Goal: Task Accomplishment & Management: Complete application form

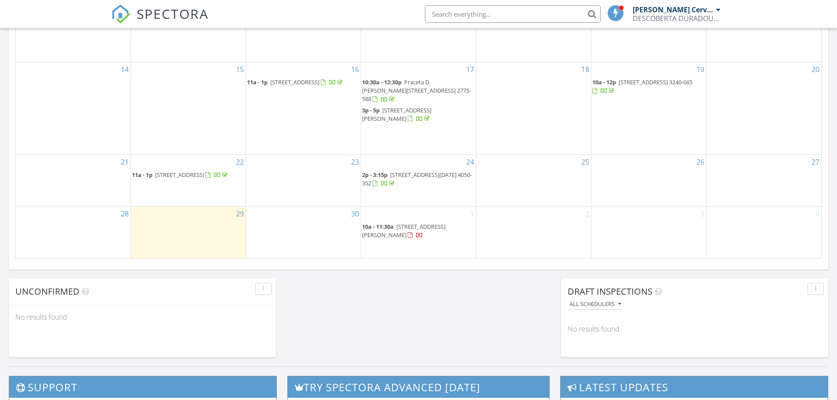
scroll to position [597, 0]
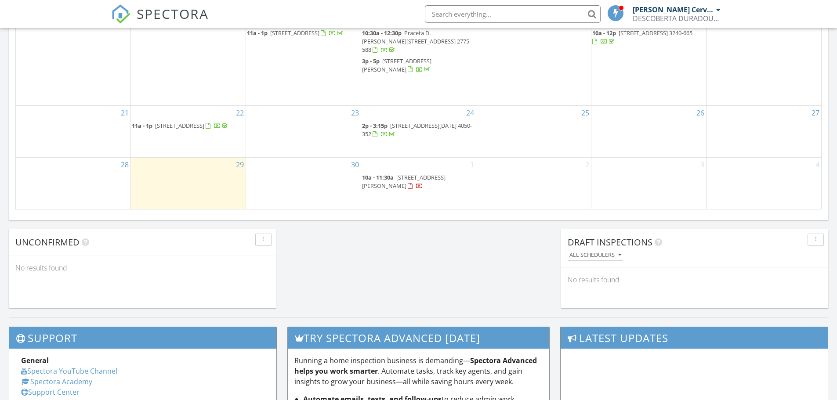
drag, startPoint x: 418, startPoint y: 171, endPoint x: 414, endPoint y: 186, distance: 15.0
click at [414, 186] on span "[STREET_ADDRESS][PERSON_NAME]" at bounding box center [404, 182] width 84 height 16
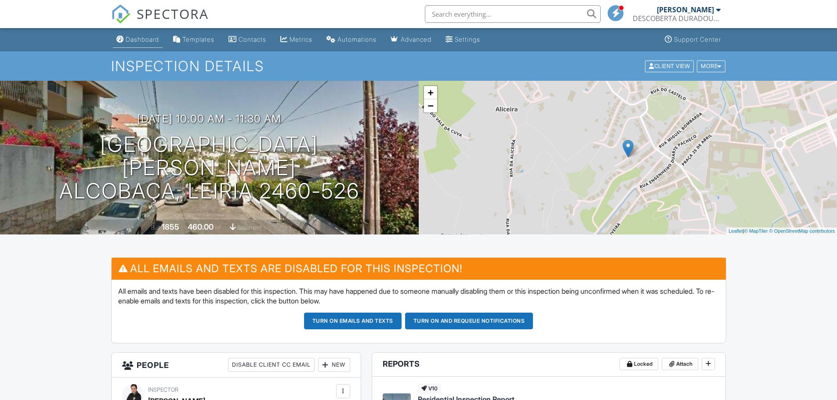
click at [153, 34] on link "Dashboard" at bounding box center [138, 40] width 50 height 16
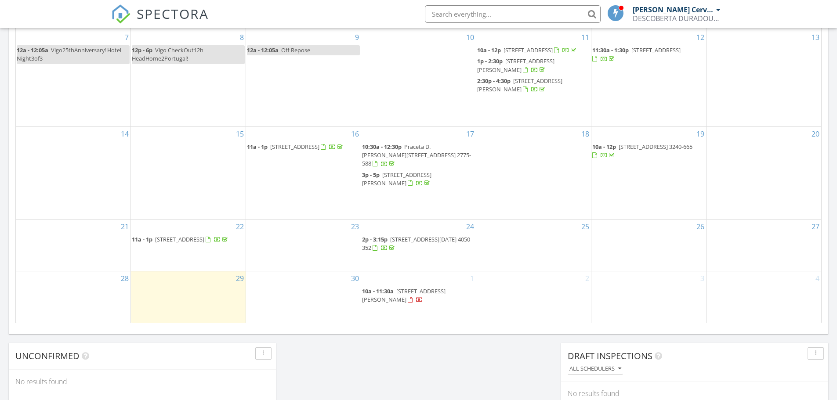
scroll to position [484, 0]
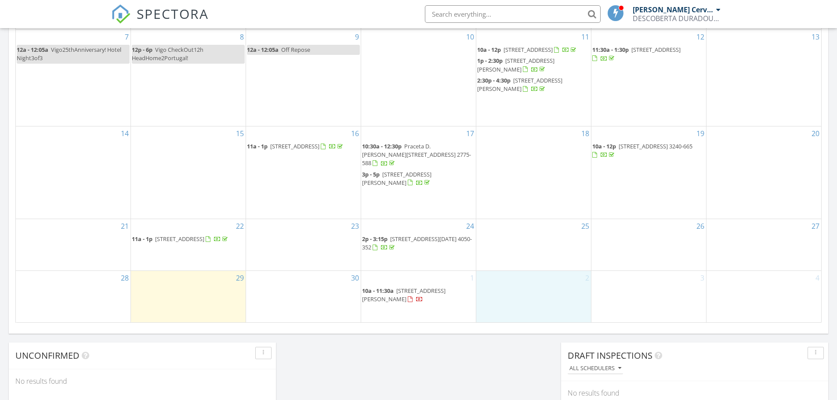
click at [521, 289] on div "2" at bounding box center [534, 296] width 115 height 51
click at [534, 255] on link "Inspection" at bounding box center [533, 253] width 45 height 14
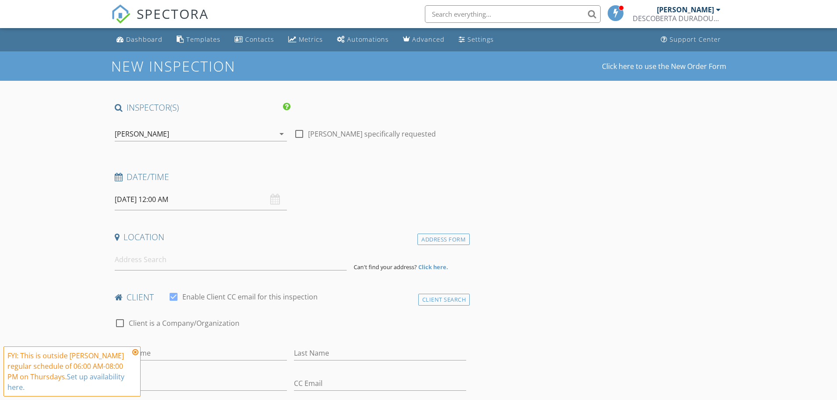
click at [302, 134] on div at bounding box center [299, 134] width 15 height 15
checkbox input "true"
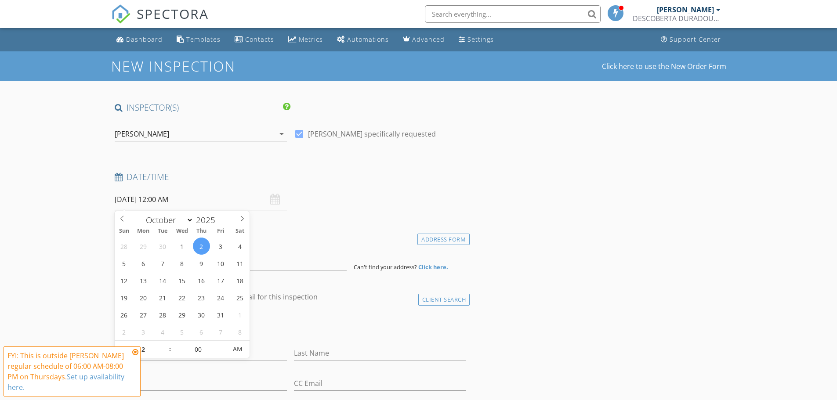
click at [238, 199] on input "02/10/2025 12:00 AM" at bounding box center [201, 200] width 172 height 22
type input "11"
click at [167, 353] on span at bounding box center [166, 354] width 6 height 9
type input "02/10/2025 11:00 AM"
click at [234, 349] on span "PM" at bounding box center [238, 350] width 24 height 18
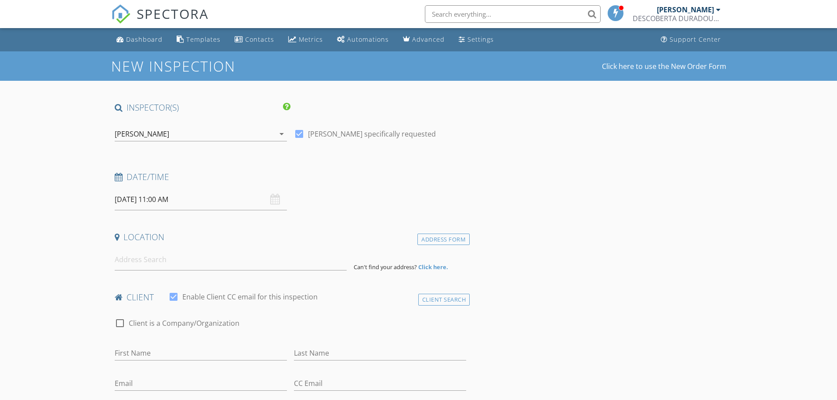
click at [430, 266] on strong "Click here." at bounding box center [433, 267] width 30 height 8
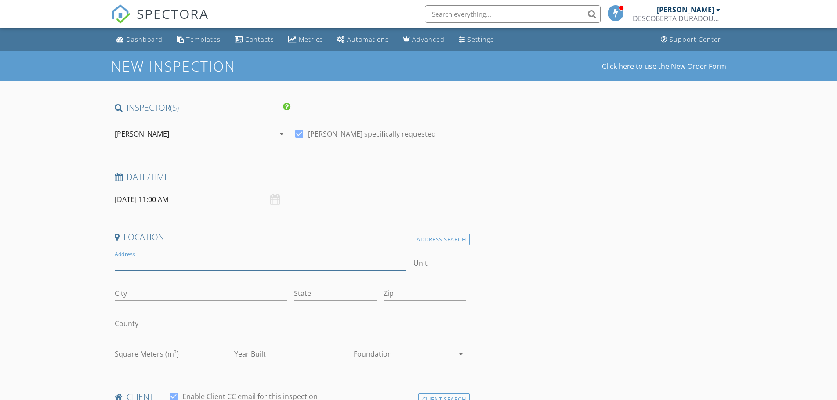
click at [212, 266] on input "Address" at bounding box center [261, 263] width 292 height 15
click at [185, 263] on input "Address" at bounding box center [261, 263] width 292 height 15
click at [216, 264] on input "Address" at bounding box center [261, 263] width 292 height 15
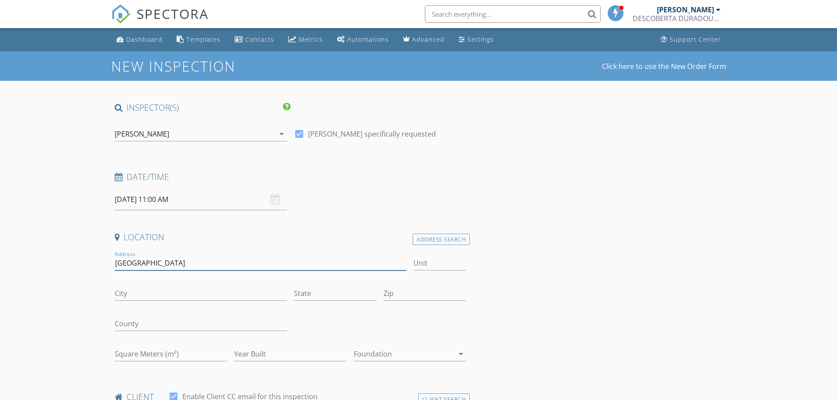
type input "Rua de tal (to be filled in)"
click at [192, 291] on input "City" at bounding box center [201, 294] width 172 height 15
type input "Arganil"
click at [318, 294] on input "State" at bounding box center [335, 294] width 83 height 15
type input "[GEOGRAPHIC_DATA]"
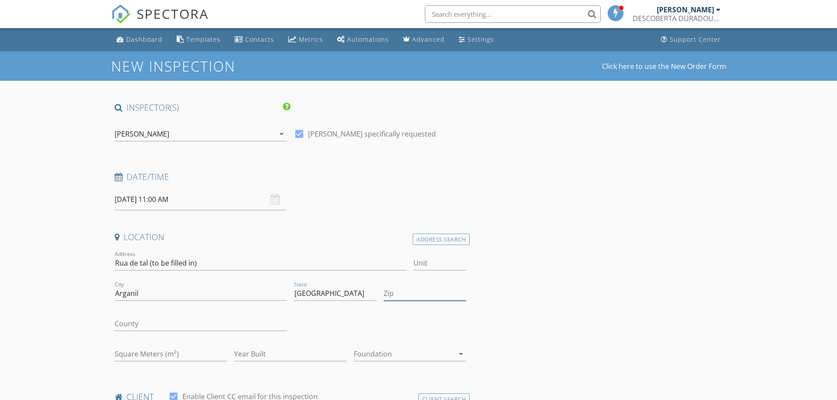
click at [424, 294] on input "Zip" at bounding box center [425, 294] width 83 height 15
click at [162, 263] on input "Rua de tal (to be filled in)" at bounding box center [261, 263] width 292 height 15
type input "Moradia Independente"
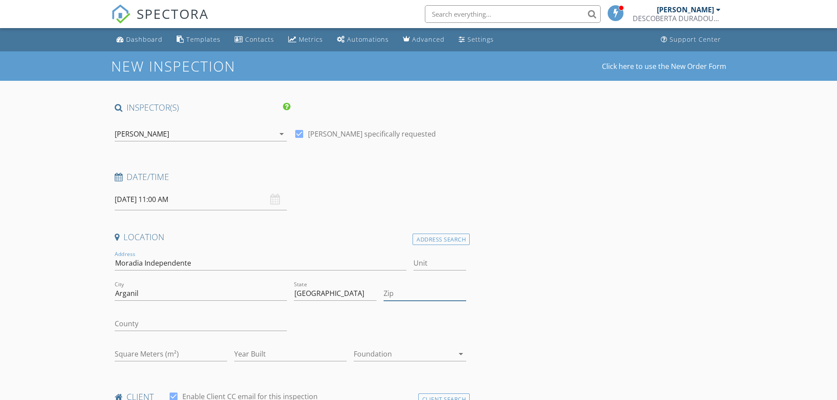
click at [426, 293] on input "Zip" at bounding box center [425, 294] width 83 height 15
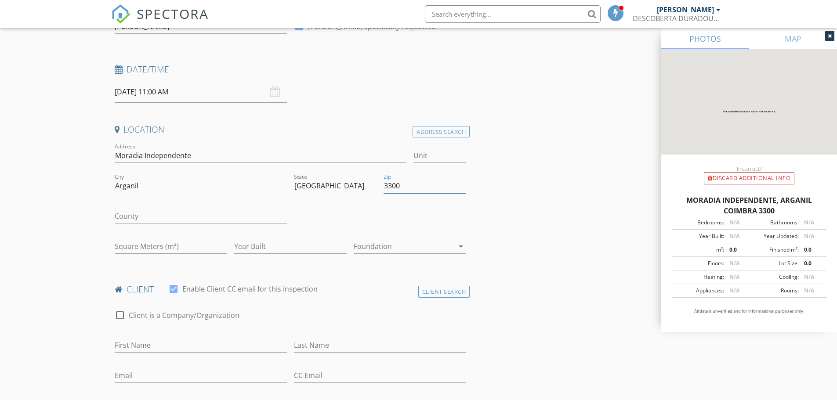
scroll to position [132, 0]
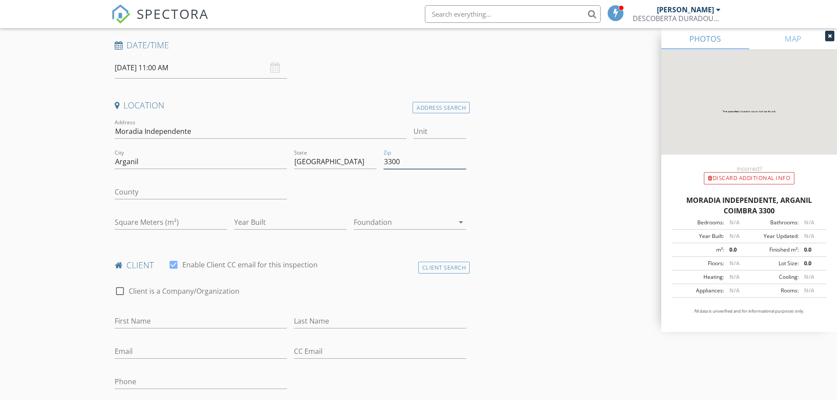
type input "3300"
click at [168, 192] on input "County" at bounding box center [201, 192] width 172 height 15
type input "[GEOGRAPHIC_DATA]"
click at [154, 223] on input "Square Meters (m²)" at bounding box center [171, 222] width 113 height 15
type input "247"
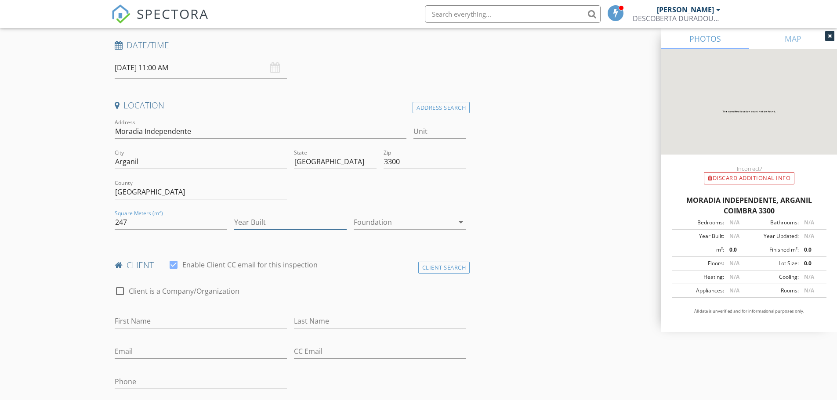
click at [315, 223] on input "Year Built" at bounding box center [290, 222] width 113 height 15
click at [436, 221] on div at bounding box center [404, 222] width 100 height 14
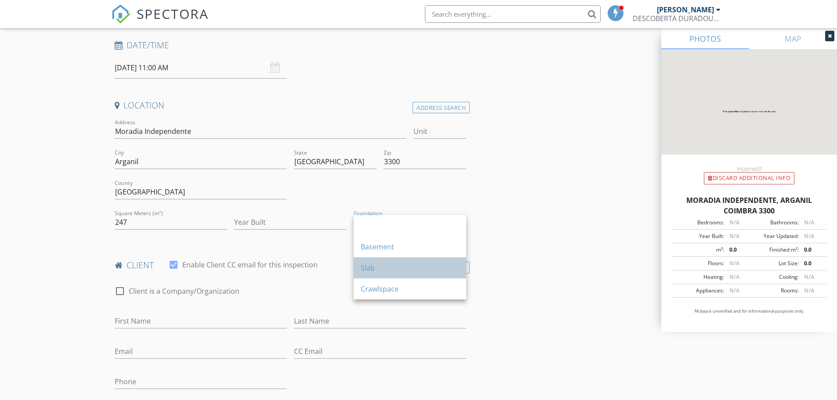
click at [417, 264] on div "Slab" at bounding box center [410, 268] width 98 height 11
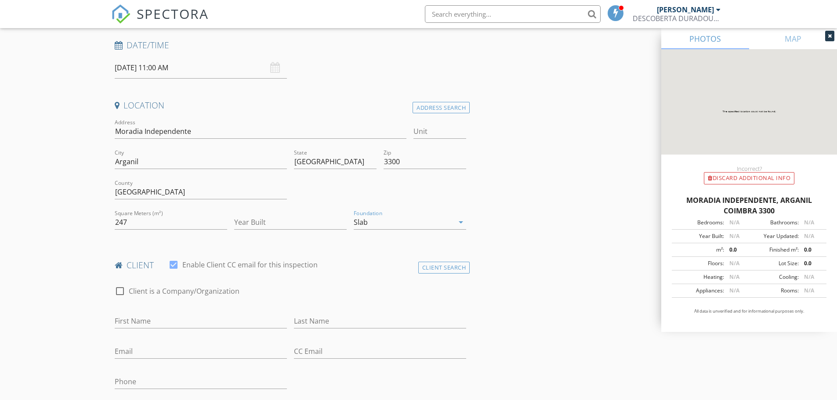
click at [442, 218] on div "Slab" at bounding box center [404, 222] width 100 height 14
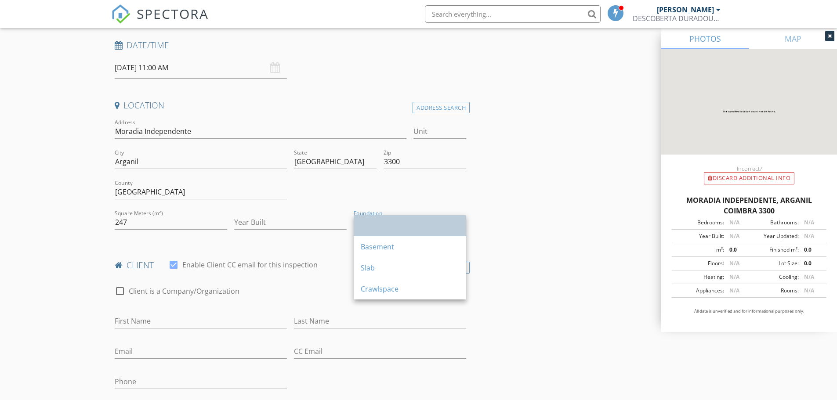
click at [441, 226] on div at bounding box center [410, 226] width 98 height 11
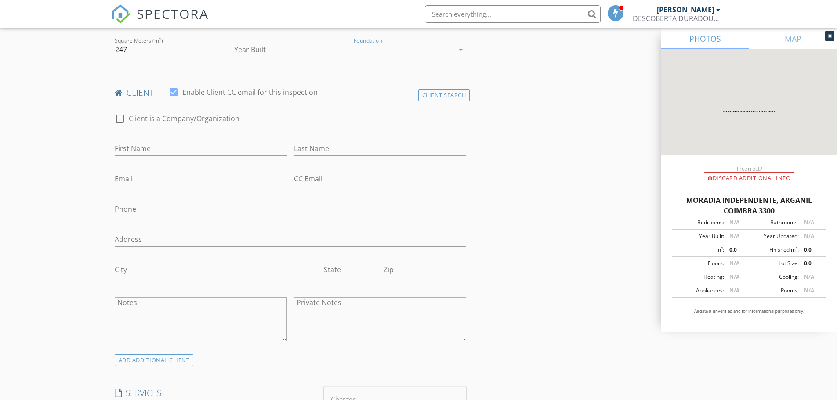
scroll to position [308, 0]
click at [184, 142] on input "First Name" at bounding box center [201, 145] width 172 height 15
type input "[PERSON_NAME]"
click at [325, 146] on input "Last Name" at bounding box center [380, 145] width 172 height 15
type input "[PERSON_NAME]"
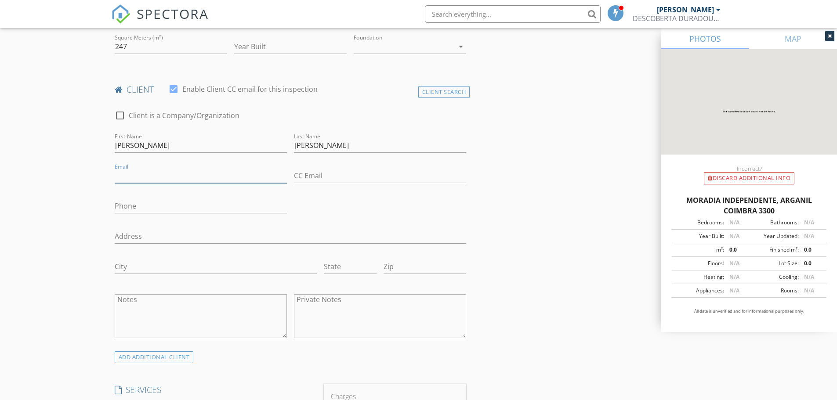
click at [206, 180] on input "Email" at bounding box center [201, 176] width 172 height 15
click at [197, 170] on input "Email" at bounding box center [201, 176] width 172 height 15
type input "Sjviereck@gmail.com"
click at [317, 175] on input "CC Email" at bounding box center [380, 176] width 172 height 15
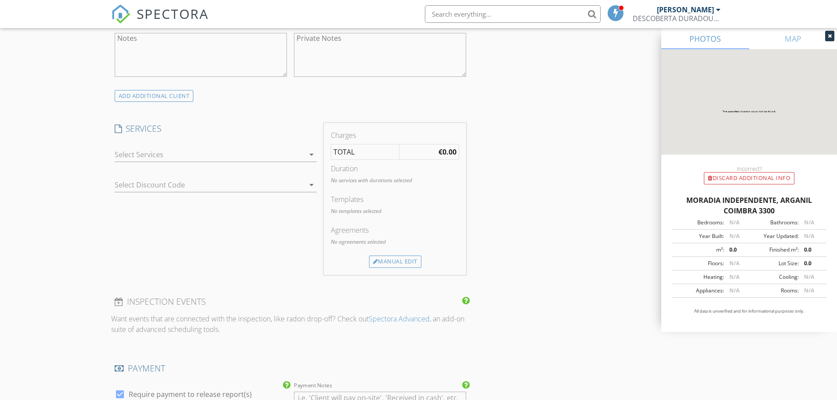
type input "[EMAIL_ADDRESS][DOMAIN_NAME]"
click at [236, 154] on div at bounding box center [210, 155] width 190 height 14
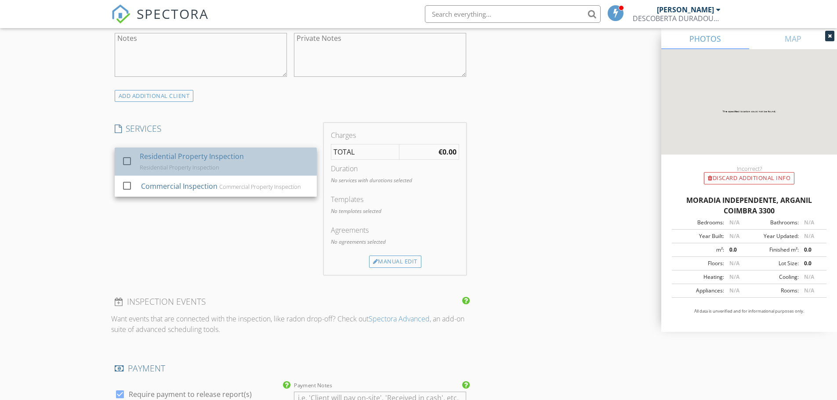
click at [207, 173] on div "Residential Property Inspection Residential Property Inspection" at bounding box center [224, 162] width 170 height 28
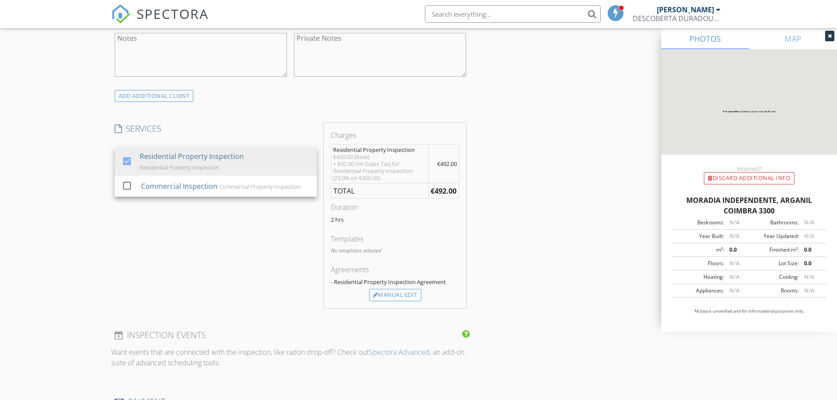
click at [563, 186] on div "INSPECTOR(S) check_box Michael P. Cervantes PRIMARY Michael P. Cervantes arrow_…" at bounding box center [418, 241] width 615 height 1417
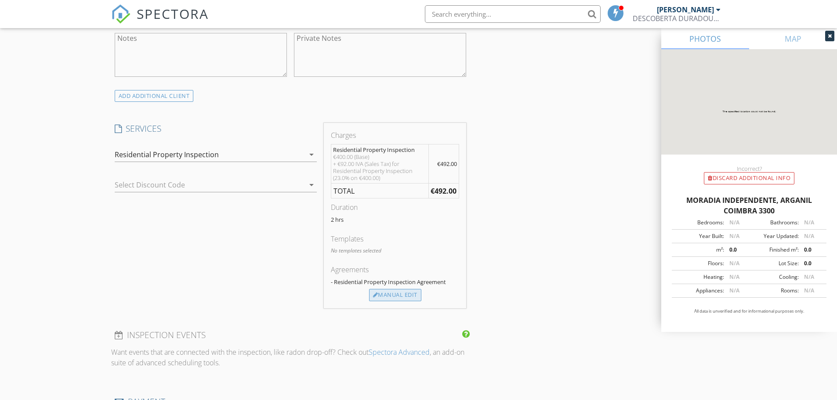
click at [407, 291] on div "Manual Edit" at bounding box center [395, 295] width 52 height 12
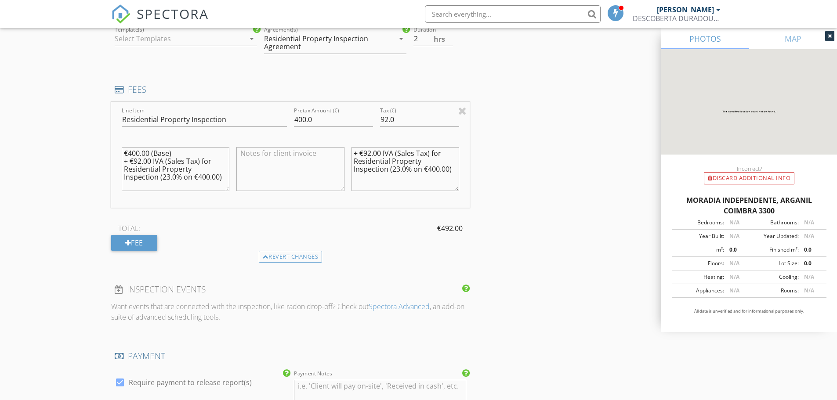
scroll to position [657, 0]
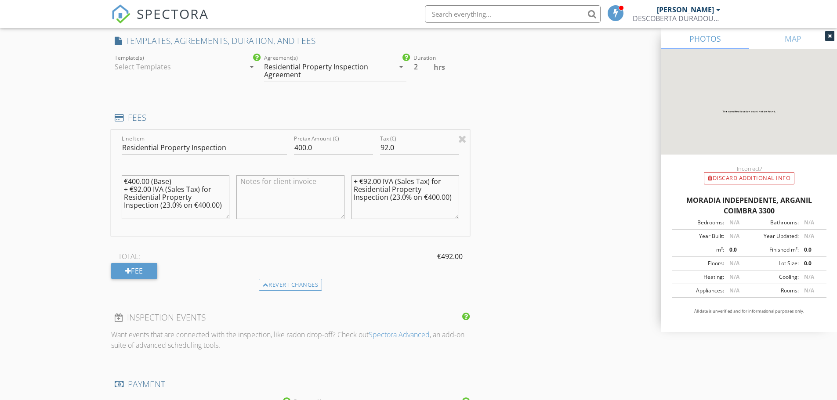
click at [222, 68] on div at bounding box center [180, 67] width 130 height 14
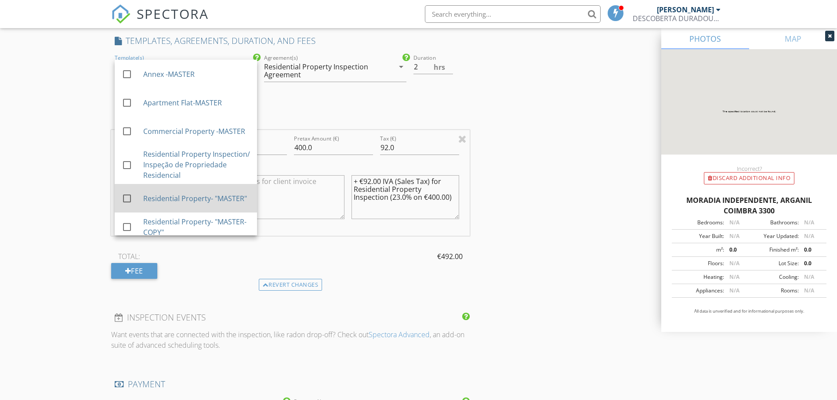
click at [173, 198] on div "Residential Property- "MASTER"" at bounding box center [196, 198] width 107 height 11
click at [553, 91] on div "INSPECTOR(S) check_box Michael P. Cervantes PRIMARY Michael P. Cervantes arrow_…" at bounding box center [418, 189] width 615 height 1488
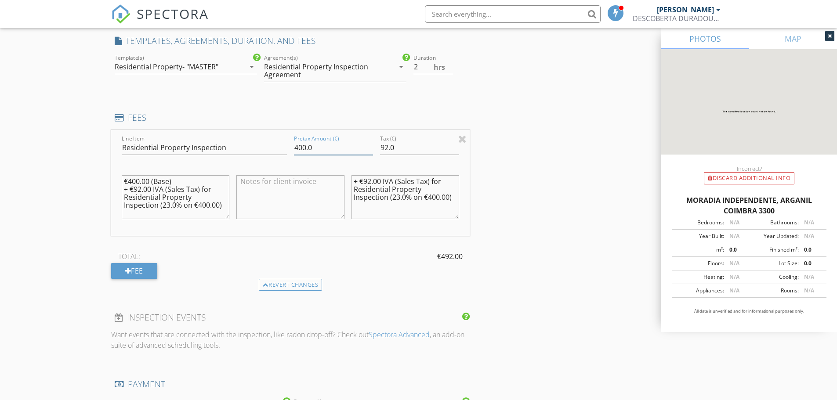
drag, startPoint x: 324, startPoint y: 148, endPoint x: 287, endPoint y: 151, distance: 37.5
click at [287, 151] on div "Line Item Residential Property Inspection Pretax Amount (€) 400.0 Tax (€) 92.0 …" at bounding box center [290, 183] width 359 height 106
type input "548.26"
drag, startPoint x: 398, startPoint y: 145, endPoint x: 379, endPoint y: 148, distance: 19.2
click at [379, 148] on div "Tax (€) 92.0" at bounding box center [420, 149] width 86 height 30
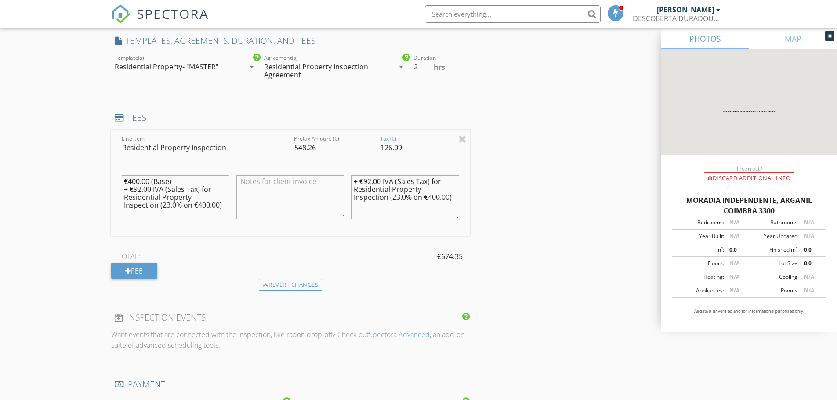
type input "126.09"
drag, startPoint x: 124, startPoint y: 182, endPoint x: 218, endPoint y: 226, distance: 104.0
click at [218, 226] on div "€400.00 (Base) + €92.00 IVA (Sales Tax) for Residential Property Inspection (23…" at bounding box center [176, 202] width 108 height 62
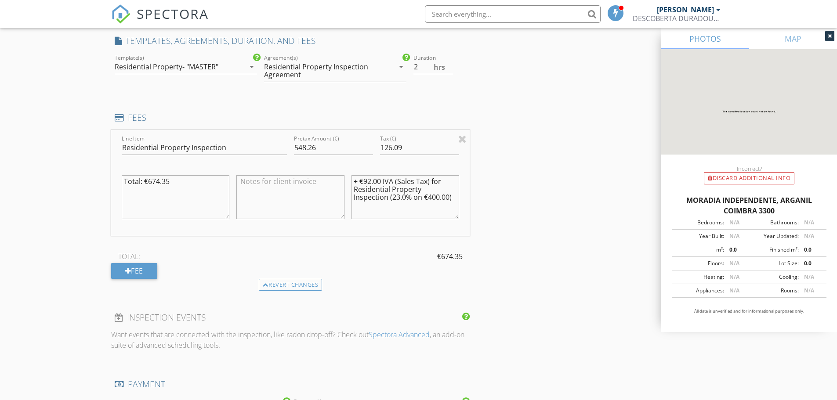
type textarea "Total: €674.35"
drag, startPoint x: 442, startPoint y: 182, endPoint x: 327, endPoint y: 184, distance: 114.3
click at [327, 184] on div "Line Item Residential Property Inspection Pretax Amount (€) 548.26 Tax (€) 126.…" at bounding box center [290, 183] width 359 height 106
drag, startPoint x: 418, startPoint y: 188, endPoint x: 347, endPoint y: 190, distance: 71.7
click at [347, 190] on div "Line Item Residential Property Inspection Pretax Amount (€) 548.26 Tax (€) 126.…" at bounding box center [290, 183] width 359 height 106
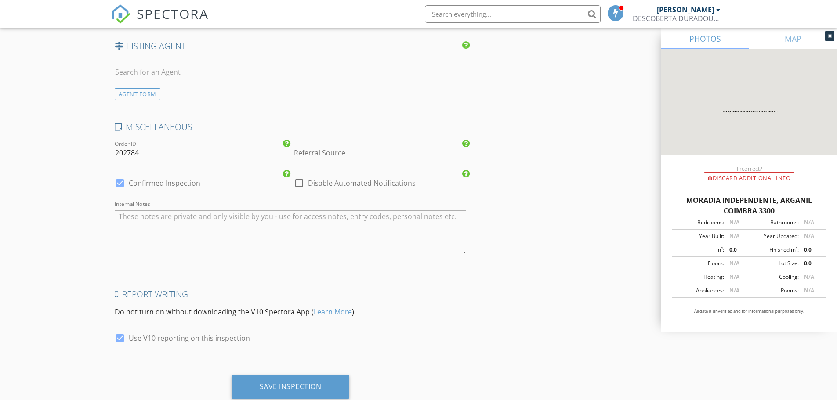
scroll to position [1185, 0]
type textarea "Residential Property Inspection €548.26 + IVA 23% sales tax €126.09"
click at [299, 184] on div at bounding box center [299, 182] width 15 height 15
checkbox input "true"
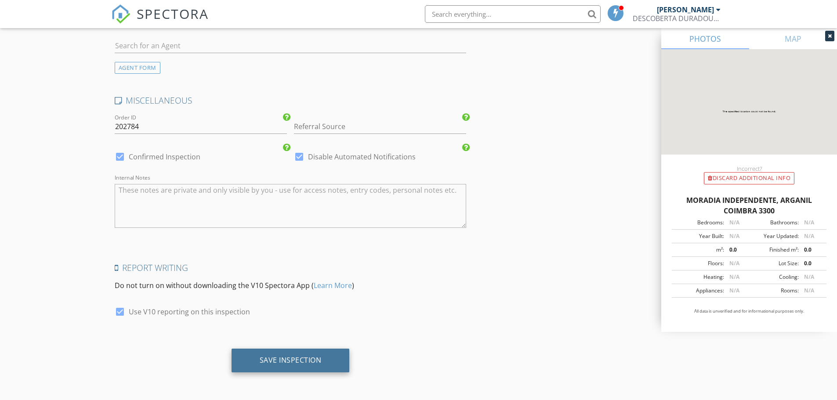
click at [294, 358] on div "Save Inspection" at bounding box center [291, 360] width 62 height 9
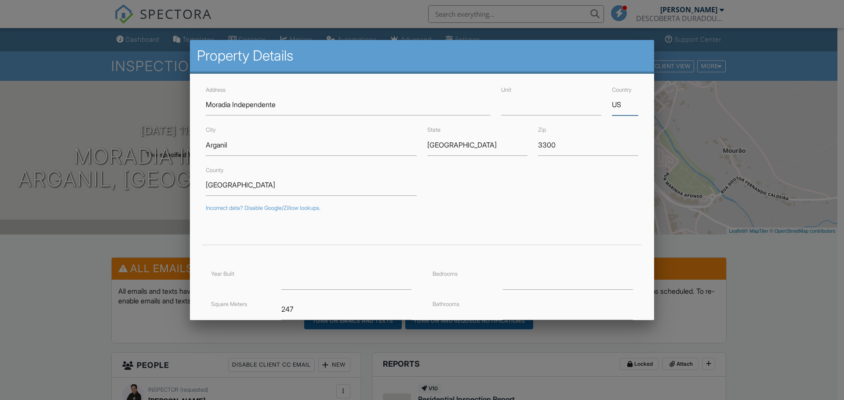
drag, startPoint x: 616, startPoint y: 107, endPoint x: 594, endPoint y: 108, distance: 21.6
click at [594, 108] on div "Address Moradia Independente Unit Country US" at bounding box center [421, 99] width 443 height 31
type input "[GEOGRAPHIC_DATA]"
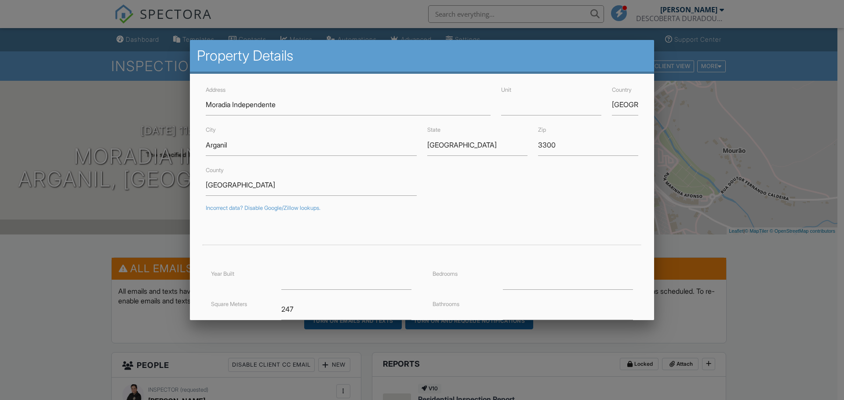
click at [569, 186] on div "County [GEOGRAPHIC_DATA]" at bounding box center [421, 180] width 443 height 31
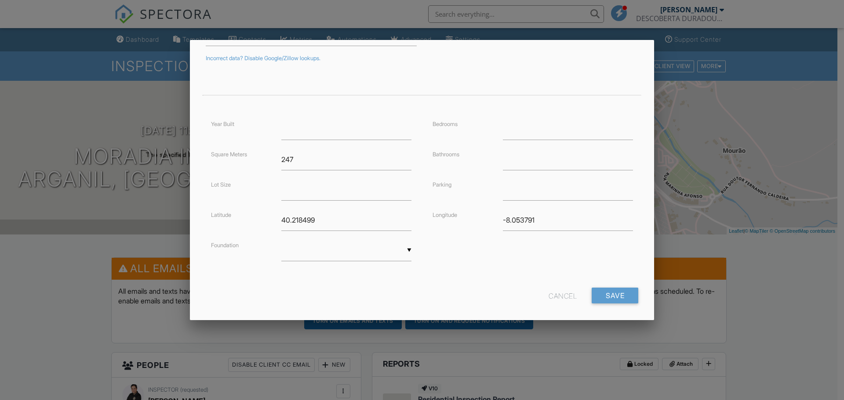
scroll to position [159, 0]
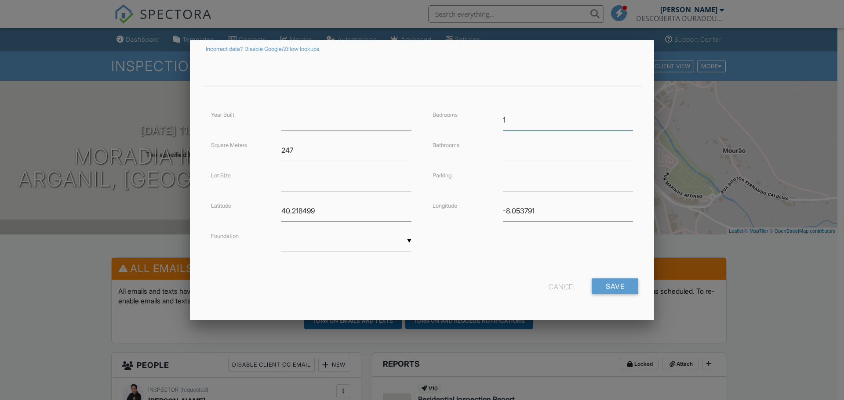
click at [623, 116] on input "1" at bounding box center [568, 120] width 130 height 22
click at [623, 116] on input "2" at bounding box center [568, 120] width 130 height 22
click at [623, 116] on input "3" at bounding box center [568, 120] width 130 height 22
type input "4"
click at [623, 116] on input "4" at bounding box center [568, 120] width 130 height 22
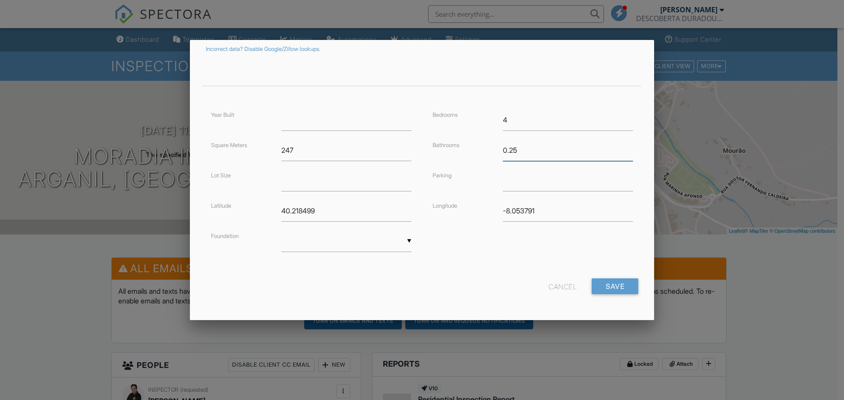
click at [623, 149] on input "0.25" at bounding box center [568, 151] width 130 height 22
click at [623, 149] on input "0.5" at bounding box center [568, 151] width 130 height 22
click at [623, 149] on input "0.75" at bounding box center [568, 151] width 130 height 22
click at [623, 149] on input "1" at bounding box center [568, 151] width 130 height 22
click at [623, 149] on input "1.25" at bounding box center [568, 151] width 130 height 22
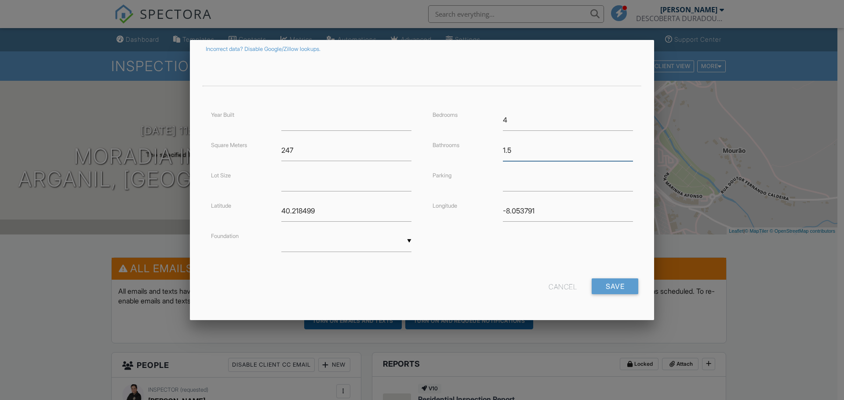
click at [623, 149] on input "1.5" at bounding box center [568, 151] width 130 height 22
click at [623, 149] on input "1.75" at bounding box center [568, 151] width 130 height 22
click at [623, 149] on input "2" at bounding box center [568, 151] width 130 height 22
click at [623, 149] on input "2.25" at bounding box center [568, 151] width 130 height 22
click at [623, 149] on input "2.5" at bounding box center [568, 151] width 130 height 22
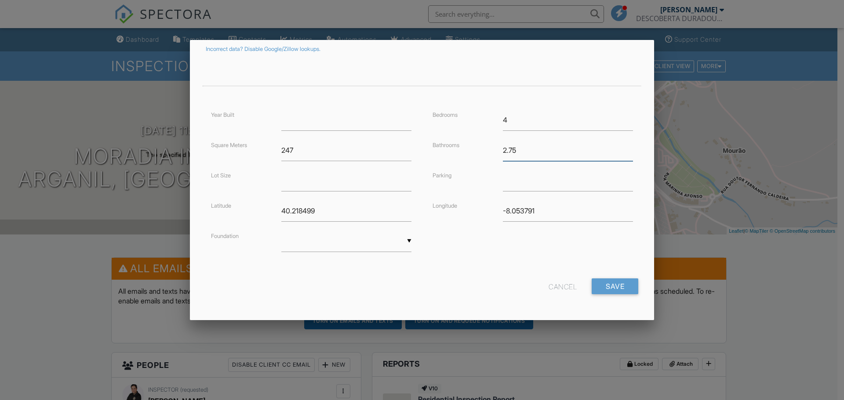
click at [623, 149] on input "2.75" at bounding box center [568, 151] width 130 height 22
type input "3"
click at [623, 149] on input "3" at bounding box center [568, 151] width 130 height 22
click at [349, 187] on input "number" at bounding box center [346, 181] width 130 height 22
type input "3810"
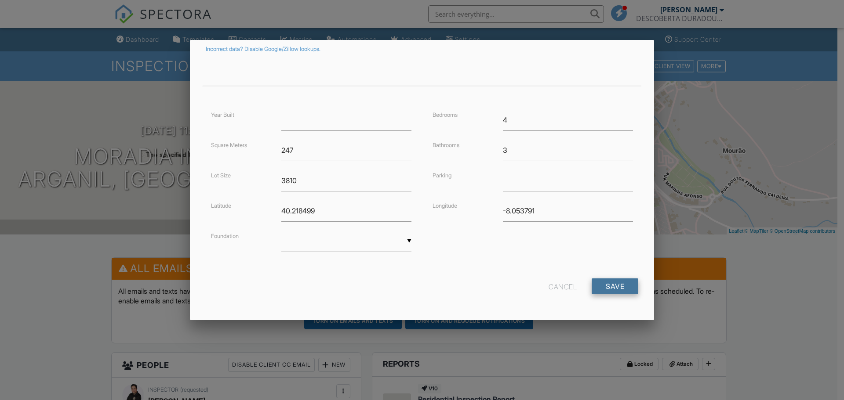
click at [604, 286] on input "Save" at bounding box center [615, 287] width 47 height 16
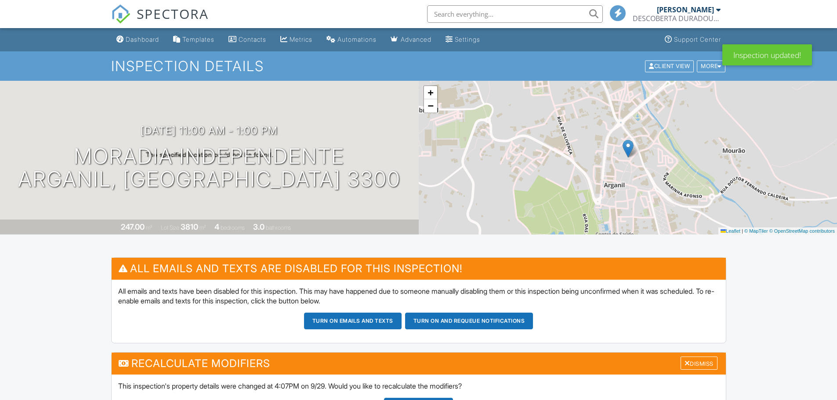
scroll to position [88, 0]
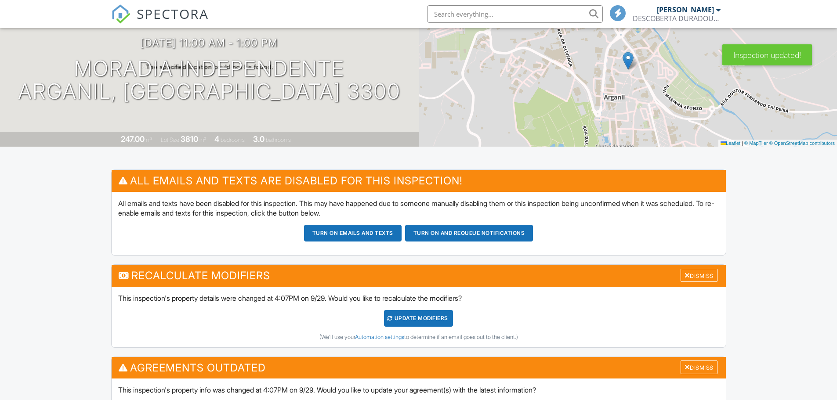
click at [438, 314] on div "UPDATE Modifiers" at bounding box center [418, 318] width 69 height 17
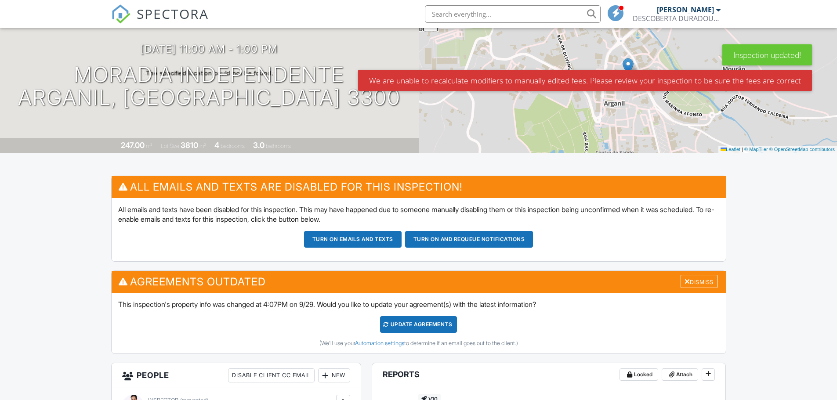
scroll to position [88, 0]
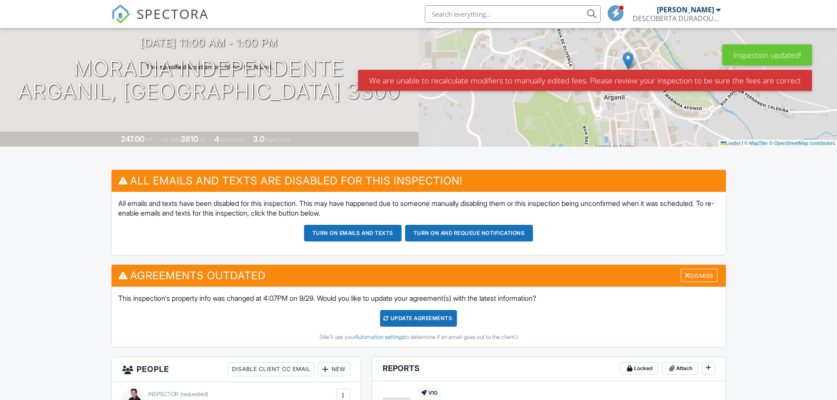
click at [451, 315] on div "Update Agreements" at bounding box center [418, 318] width 77 height 17
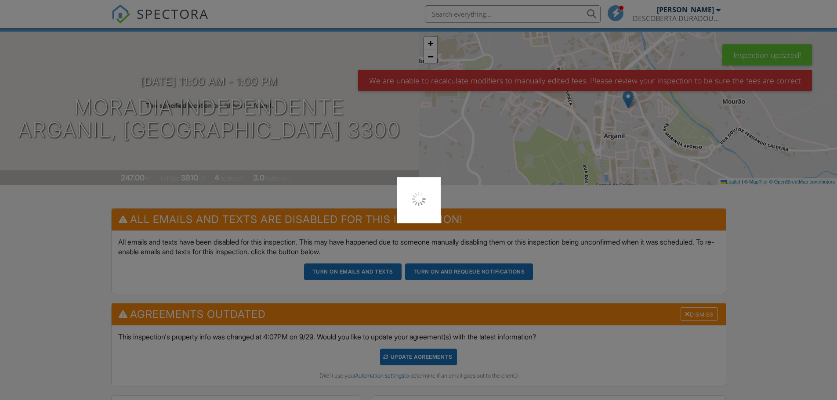
scroll to position [0, 0]
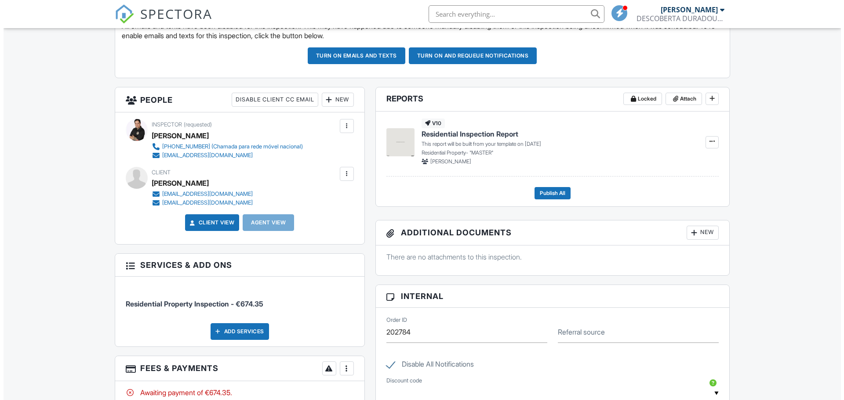
scroll to position [264, 0]
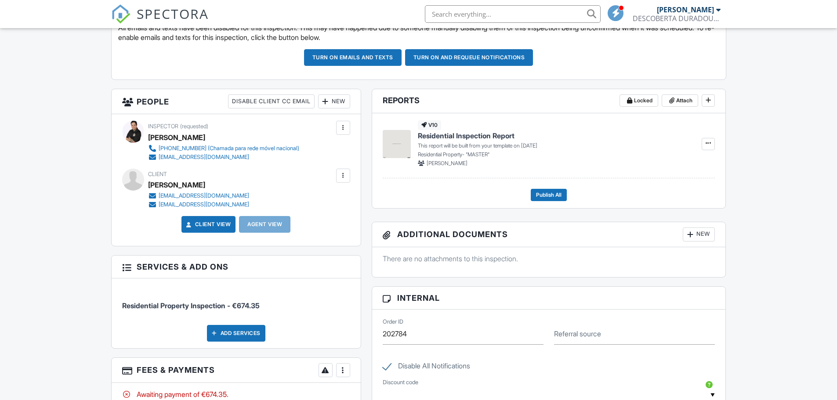
click at [342, 175] on div at bounding box center [343, 175] width 9 height 9
click at [301, 225] on li "Resend Confirmation Email" at bounding box center [296, 225] width 98 height 22
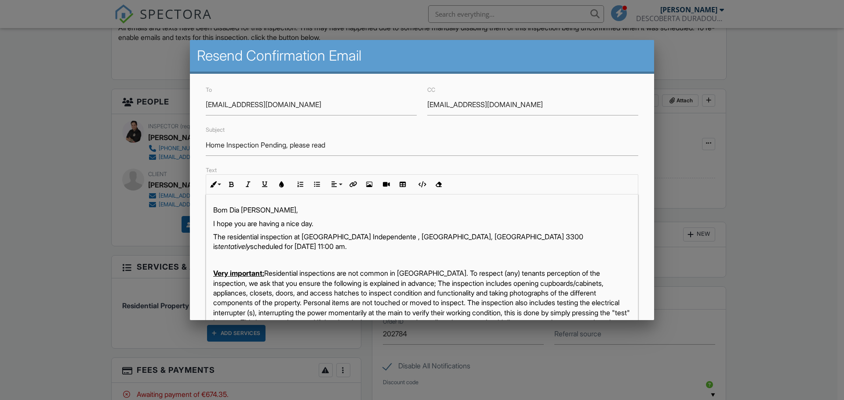
click at [380, 246] on p "The residential inspection at Moradia Independente , Arganil, Coimbra 3300 is t…" at bounding box center [422, 242] width 418 height 20
click at [520, 246] on p "The residential inspection at Moradia Independente , Arganil, Coimbra 3300 is t…" at bounding box center [422, 242] width 418 height 20
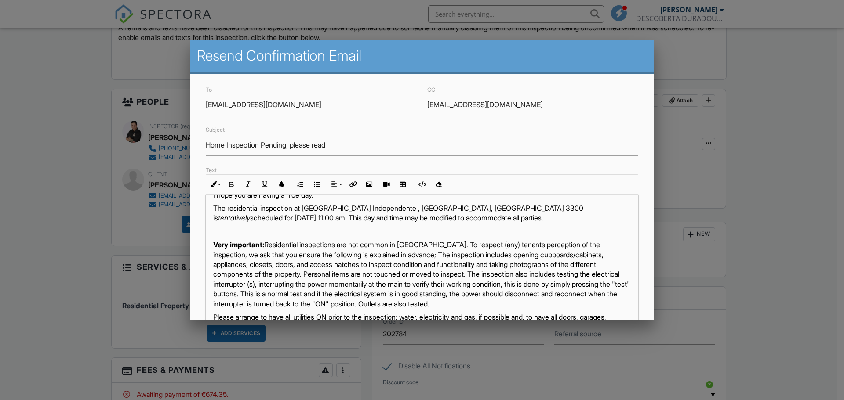
scroll to position [44, 0]
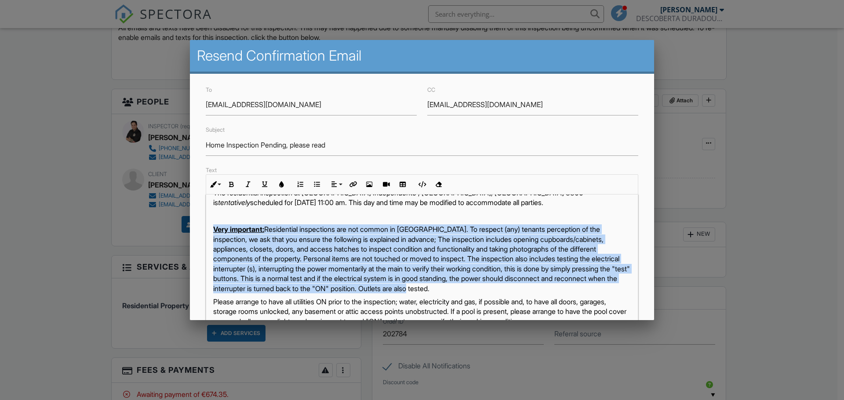
drag, startPoint x: 213, startPoint y: 230, endPoint x: 602, endPoint y: 288, distance: 393.4
click at [602, 288] on p "Very important: Residential inspections are not common in Portugal. To respect …" at bounding box center [422, 259] width 418 height 69
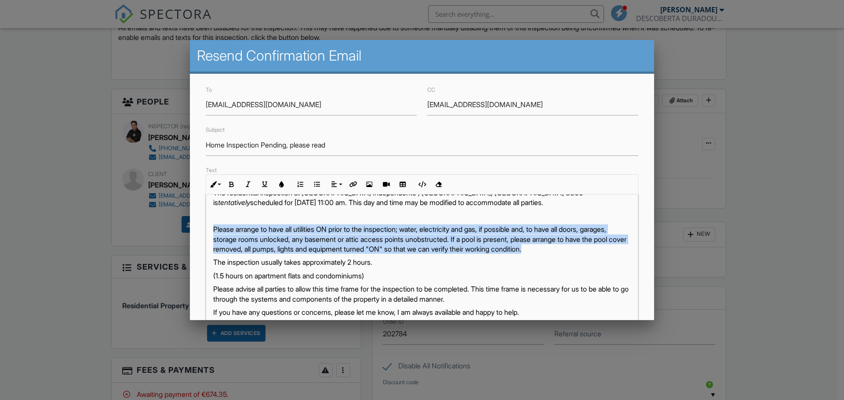
drag, startPoint x: 212, startPoint y: 229, endPoint x: 474, endPoint y: 256, distance: 263.8
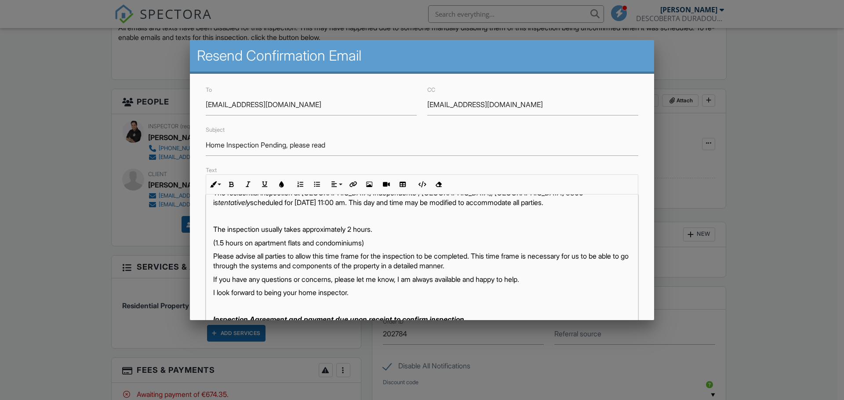
click at [260, 241] on p "(1.5 hours on apartment flats and condominiums)" at bounding box center [422, 243] width 418 height 10
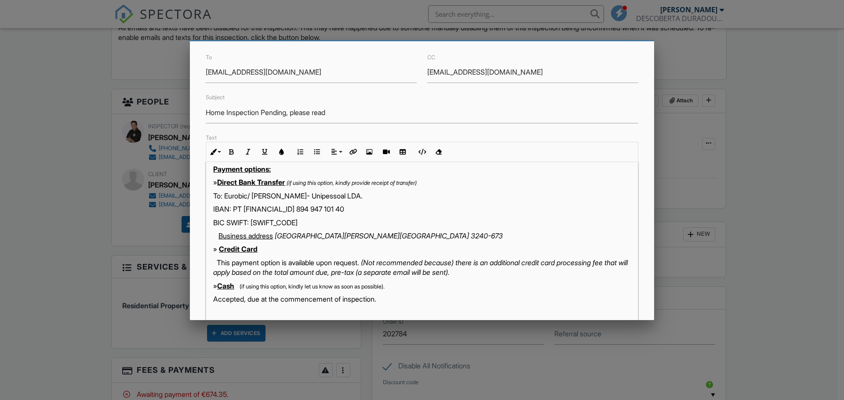
scroll to position [88, 0]
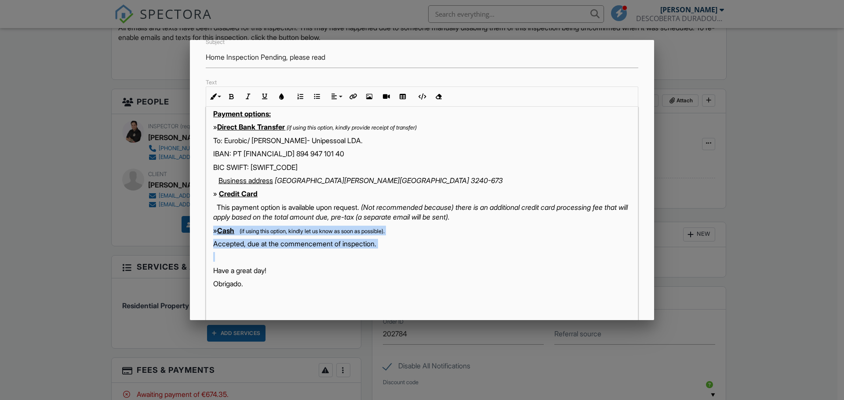
drag, startPoint x: 213, startPoint y: 230, endPoint x: 508, endPoint y: 252, distance: 295.8
click at [508, 252] on div "Bom Dia Sara, I hope you are having a nice day. The residential inspection at M…" at bounding box center [422, 75] width 432 height 502
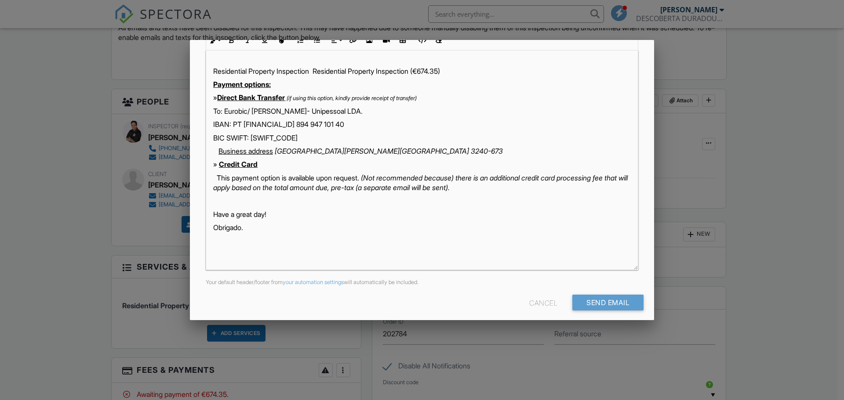
scroll to position [152, 0]
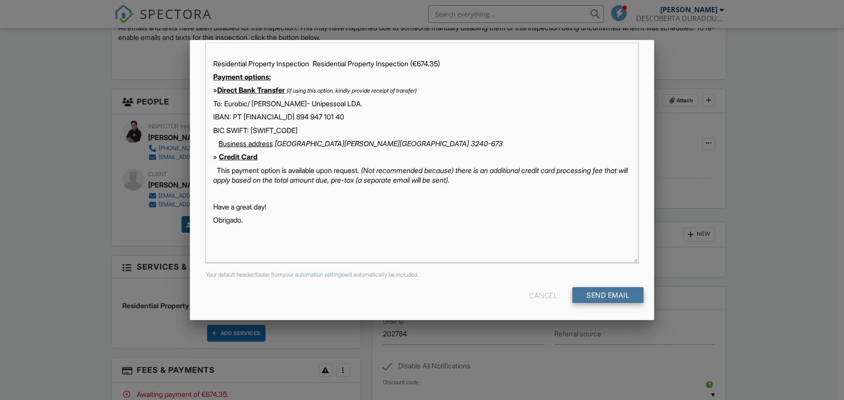
click at [626, 299] on input "Send Email" at bounding box center [607, 295] width 71 height 16
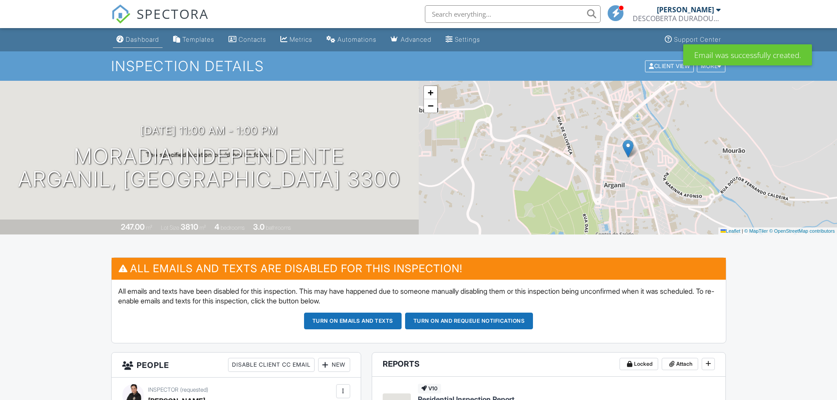
click at [139, 40] on div "Dashboard" at bounding box center [142, 39] width 33 height 7
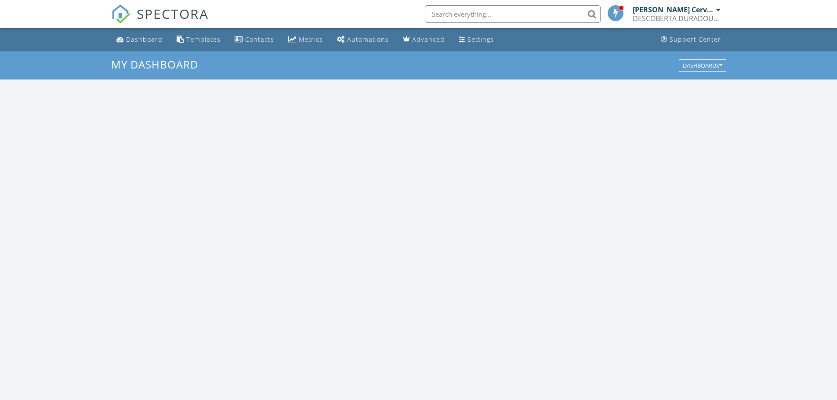
scroll to position [814, 851]
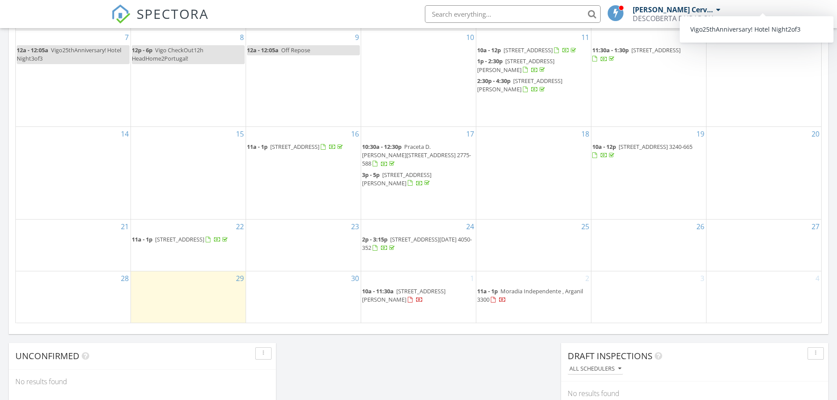
scroll to position [484, 0]
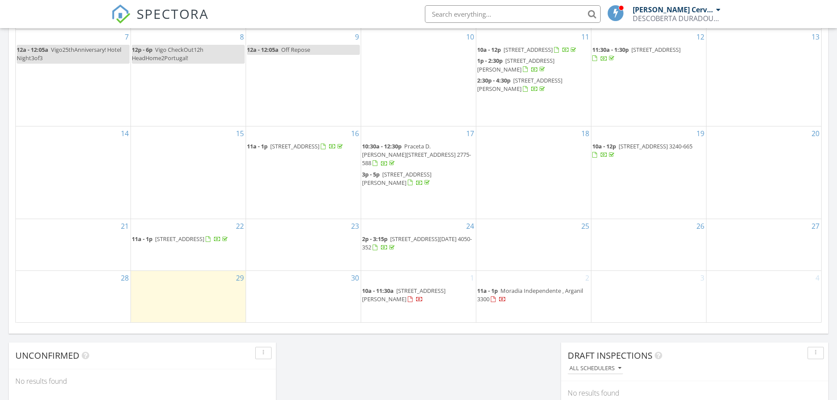
click at [396, 298] on span "10a - 11:30a [STREET_ADDRESS][PERSON_NAME]" at bounding box center [418, 295] width 113 height 17
click at [507, 298] on span "Moradia Independente , Arganil 3300" at bounding box center [530, 295] width 106 height 16
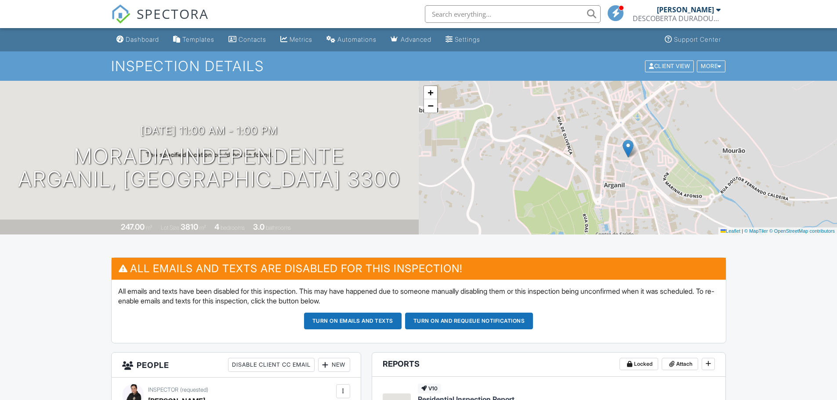
click at [145, 29] on link "SPECTORA" at bounding box center [160, 21] width 98 height 18
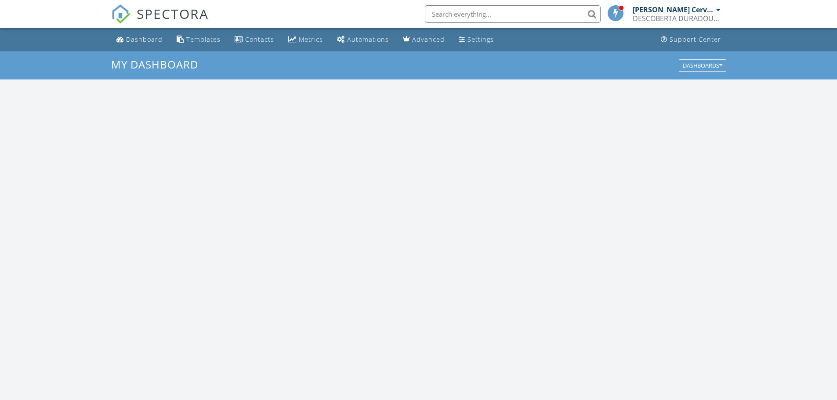
scroll to position [814, 851]
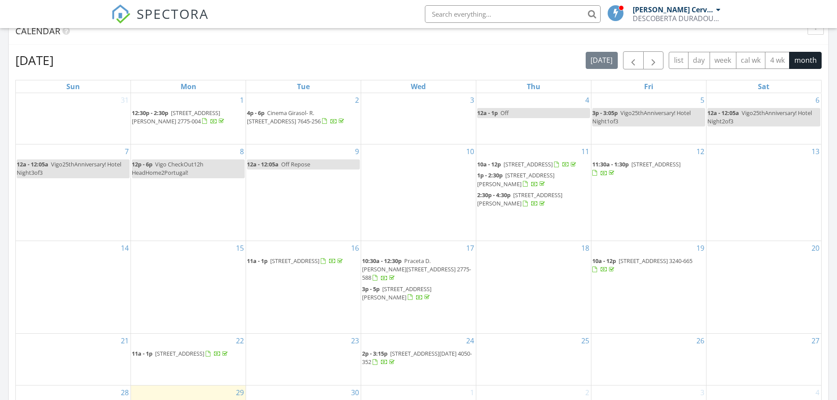
scroll to position [17, 0]
